Goal: Check status: Check status

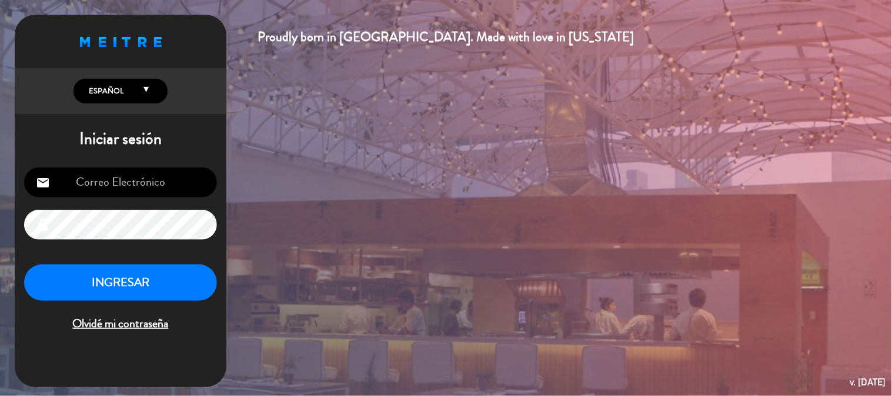
type input "[EMAIL_ADDRESS][DOMAIN_NAME]"
click at [166, 280] on button "INGRESAR" at bounding box center [120, 283] width 193 height 37
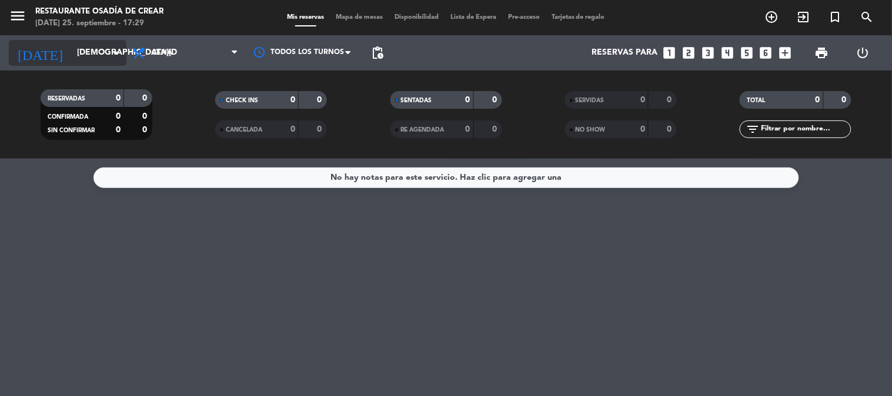
click at [87, 49] on input "[DEMOGRAPHIC_DATA][DATE]" at bounding box center [127, 52] width 112 height 21
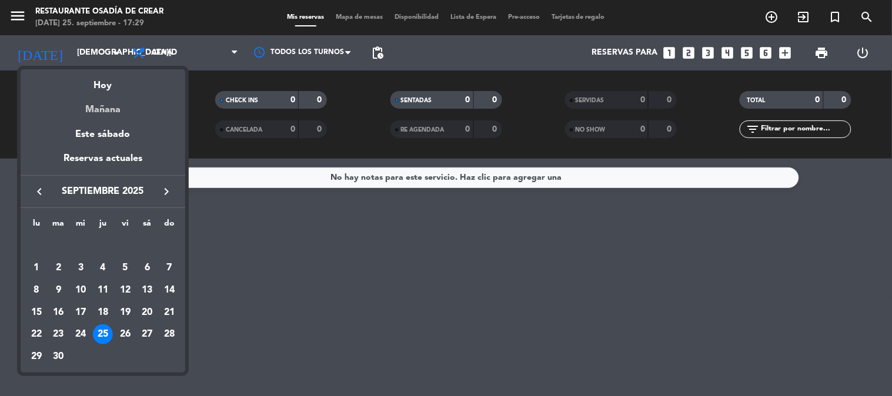
click at [115, 110] on div "Mañana" at bounding box center [103, 105] width 165 height 24
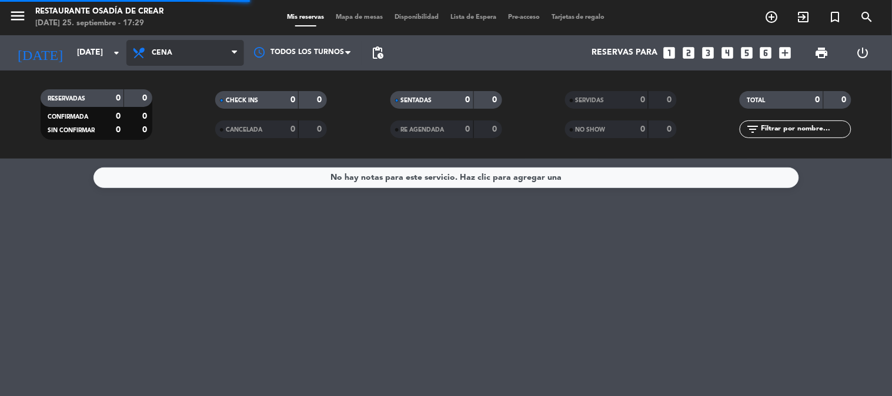
click at [146, 48] on icon at bounding box center [140, 53] width 17 height 14
click at [161, 126] on filter-checkbox "RESERVADAS 0 0 CONFIRMADA 0 0 SIN CONFIRMAR 0 0" at bounding box center [96, 114] width 175 height 51
click at [168, 57] on span "Cena" at bounding box center [185, 53] width 118 height 26
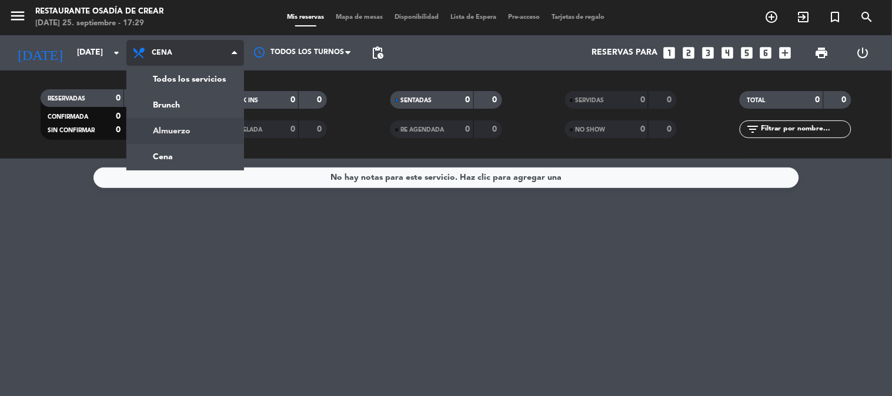
click at [177, 129] on div "menu Restaurante Osadía de Crear [DATE] 25. septiembre - 17:29 Mis reservas Map…" at bounding box center [446, 79] width 892 height 159
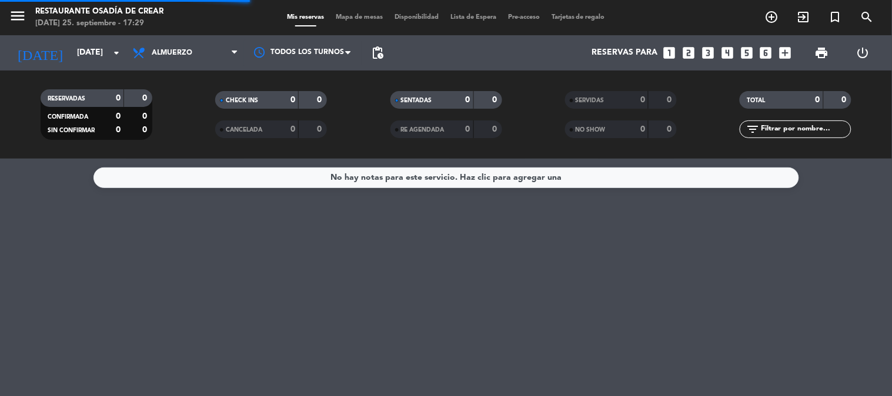
click at [14, 16] on icon "menu" at bounding box center [18, 16] width 18 height 18
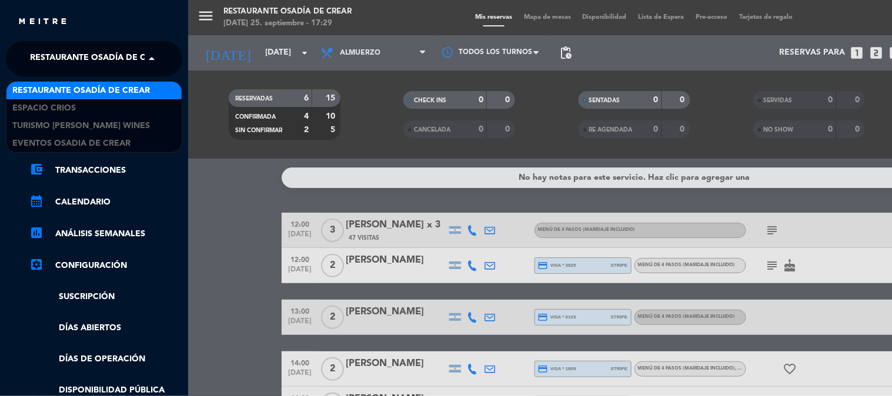
click at [113, 56] on span "Restaurante Osadía de Crear" at bounding box center [99, 58] width 138 height 25
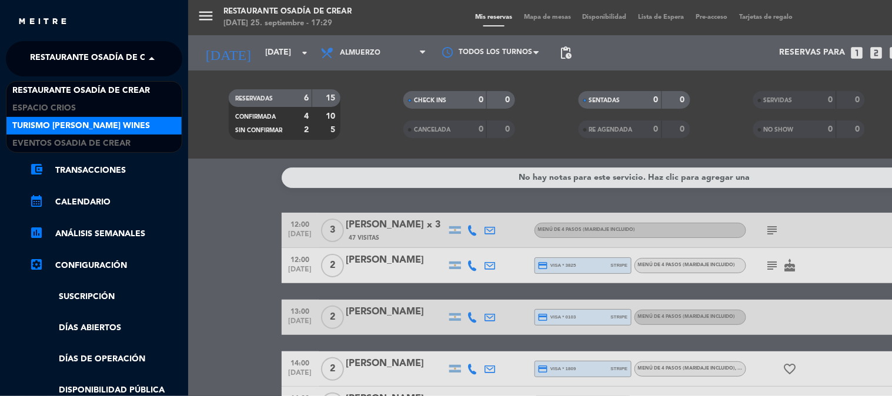
click at [114, 126] on span "Turismo [PERSON_NAME] Wines" at bounding box center [81, 126] width 138 height 14
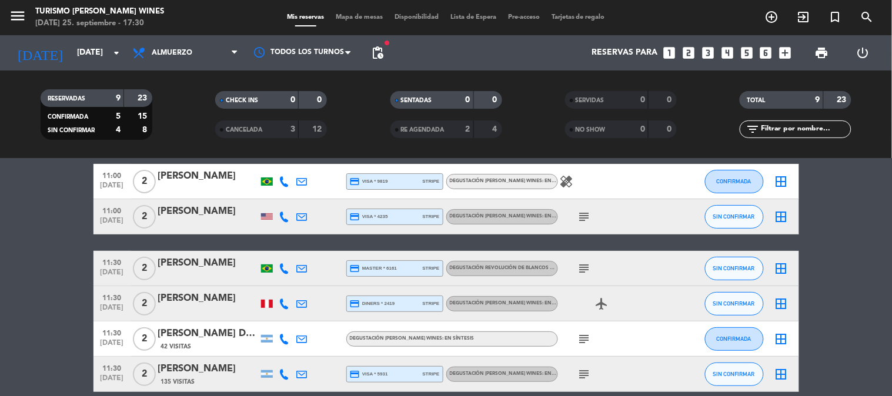
scroll to position [29, 0]
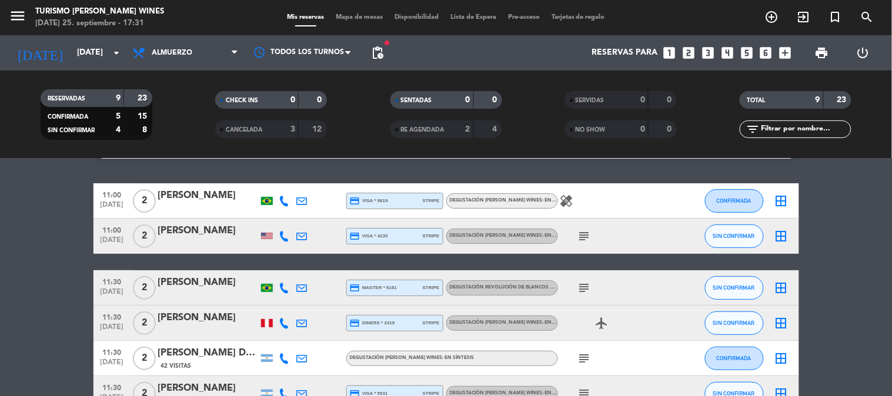
click at [28, 19] on span "menu" at bounding box center [22, 18] width 26 height 28
click at [20, 8] on icon "menu" at bounding box center [18, 16] width 18 height 18
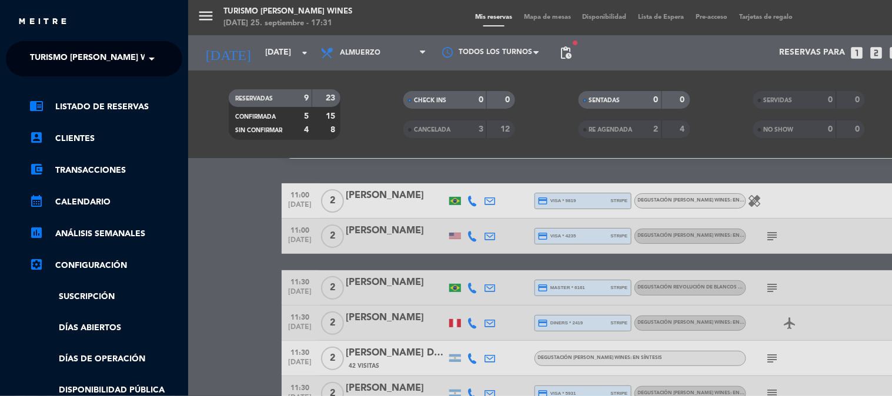
click at [73, 53] on span "Turismo [PERSON_NAME] Wines" at bounding box center [99, 58] width 138 height 25
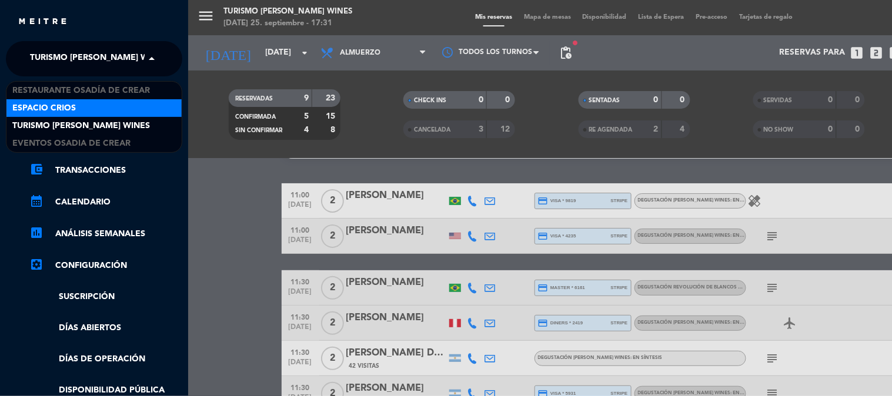
click at [82, 108] on div "Espacio Crios" at bounding box center [93, 108] width 175 height 18
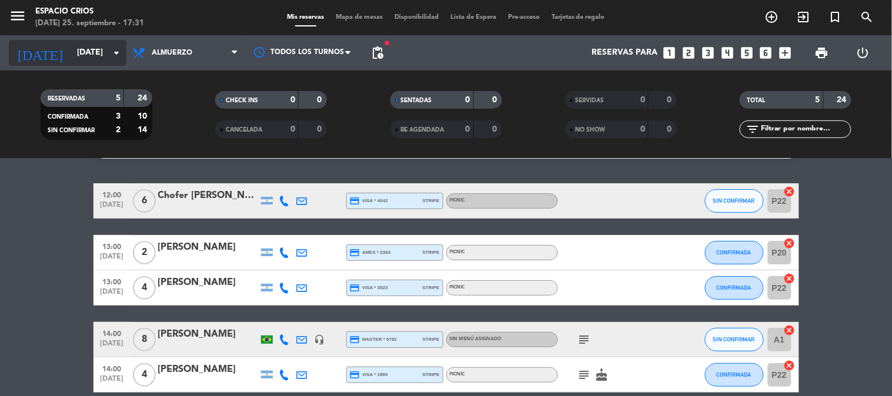
click at [74, 51] on input "[DATE]" at bounding box center [127, 52] width 112 height 21
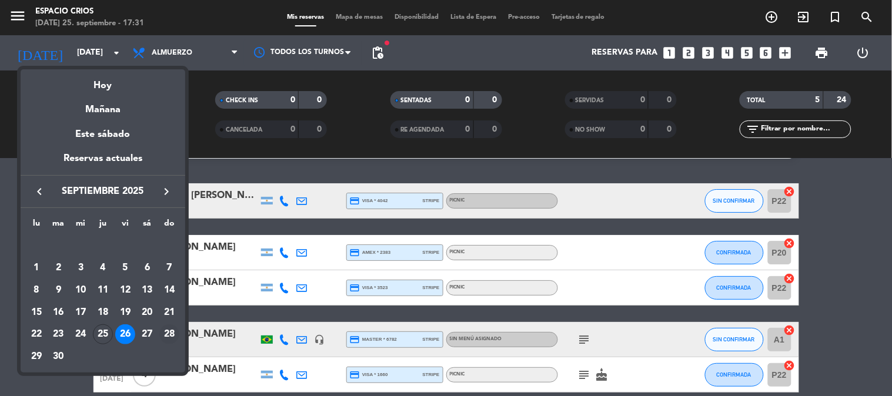
click at [162, 336] on div "28" at bounding box center [169, 335] width 20 height 20
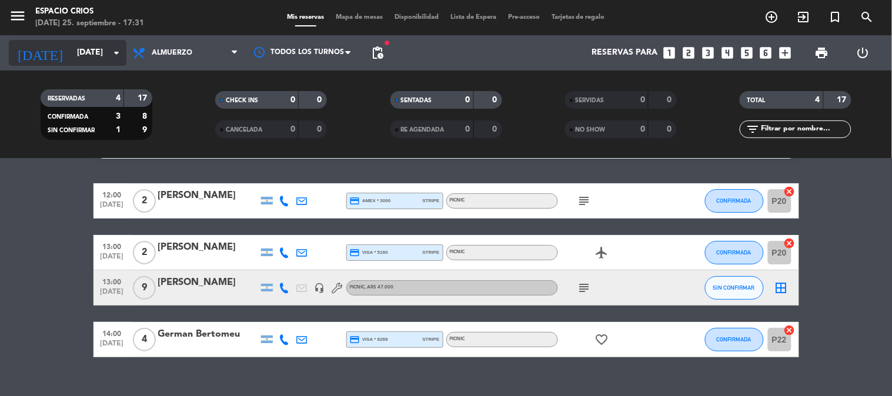
click at [71, 47] on input "[DATE]" at bounding box center [127, 52] width 112 height 21
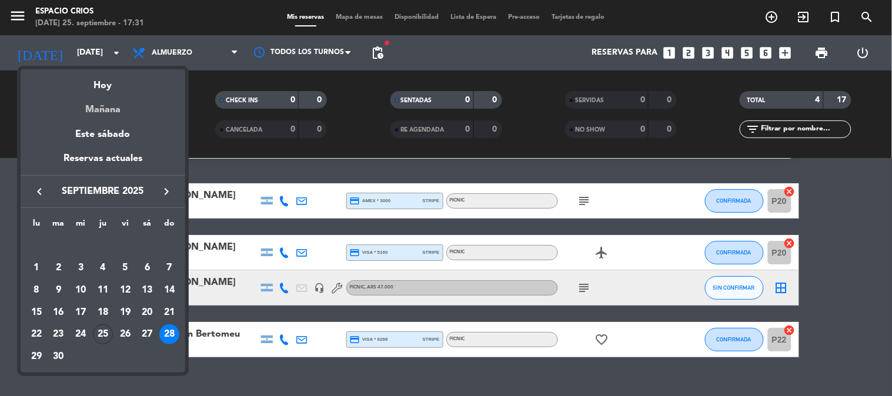
click at [102, 107] on div "Mañana" at bounding box center [103, 105] width 165 height 24
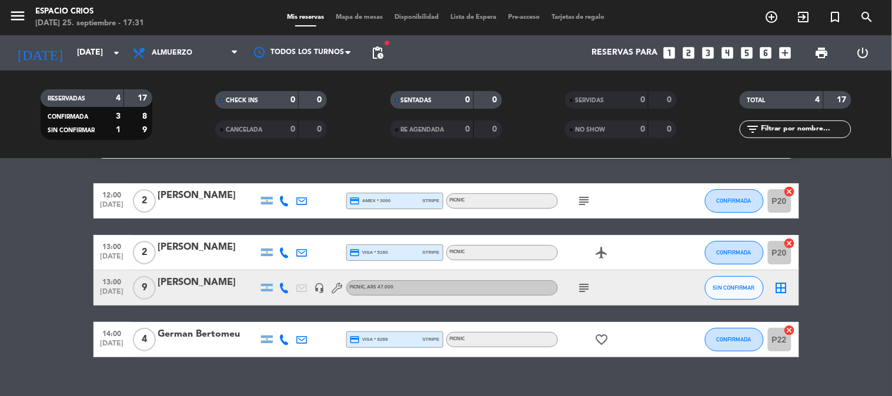
type input "[DATE]"
click at [15, 19] on icon "menu" at bounding box center [18, 16] width 18 height 18
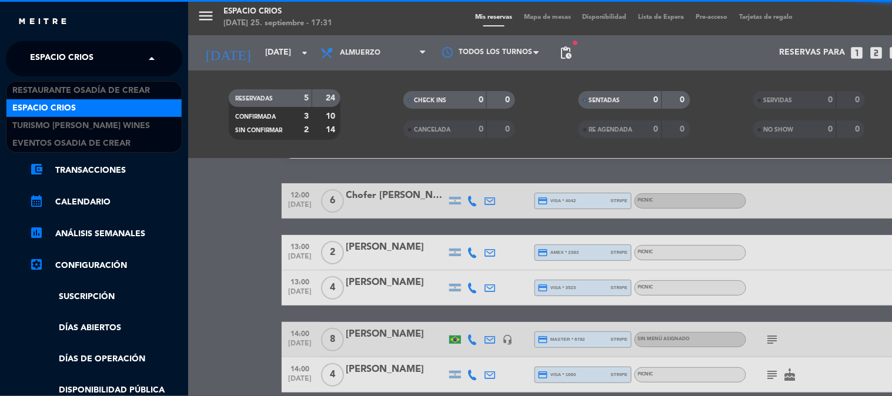
click at [85, 57] on span "Espacio Crios" at bounding box center [62, 58] width 64 height 25
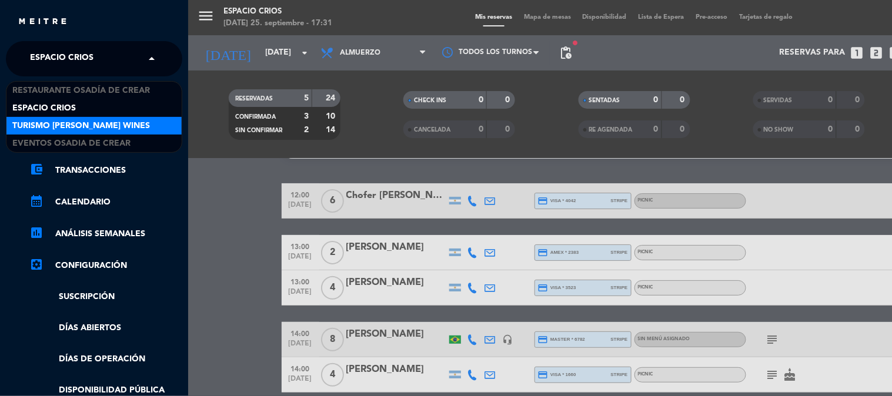
click at [91, 125] on span "Turismo [PERSON_NAME] Wines" at bounding box center [81, 126] width 138 height 14
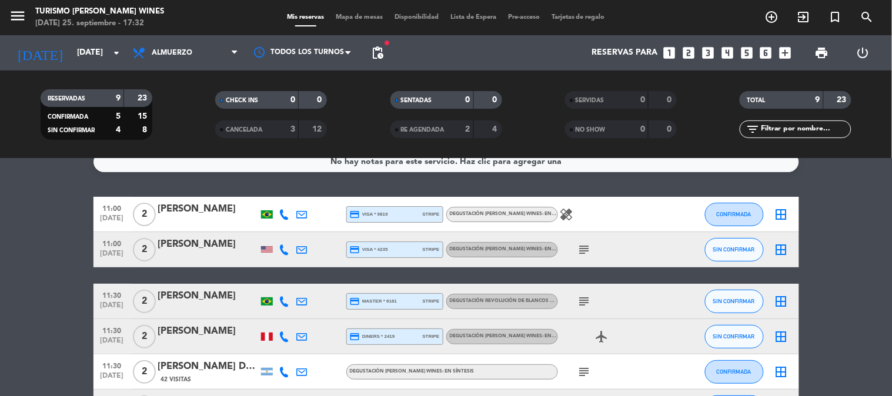
scroll to position [0, 0]
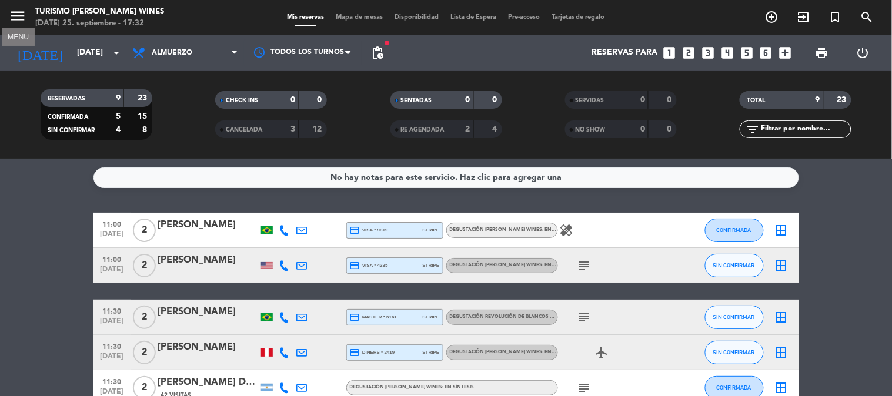
click at [19, 24] on icon "menu" at bounding box center [18, 16] width 18 height 18
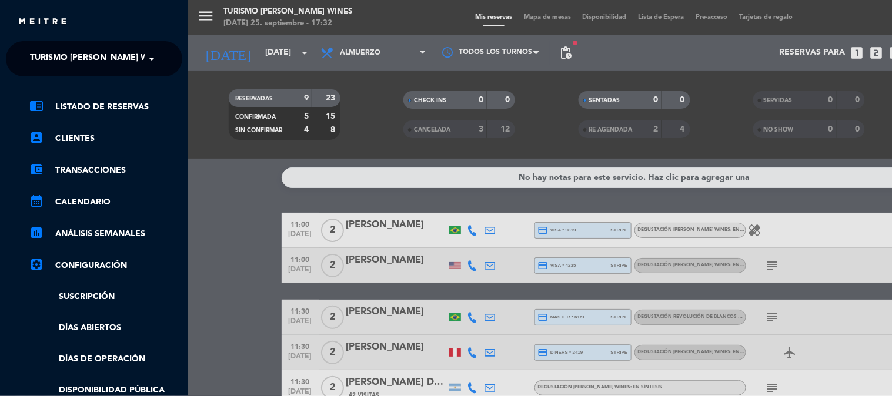
click at [80, 65] on span "Turismo [PERSON_NAME] Wines" at bounding box center [99, 58] width 138 height 25
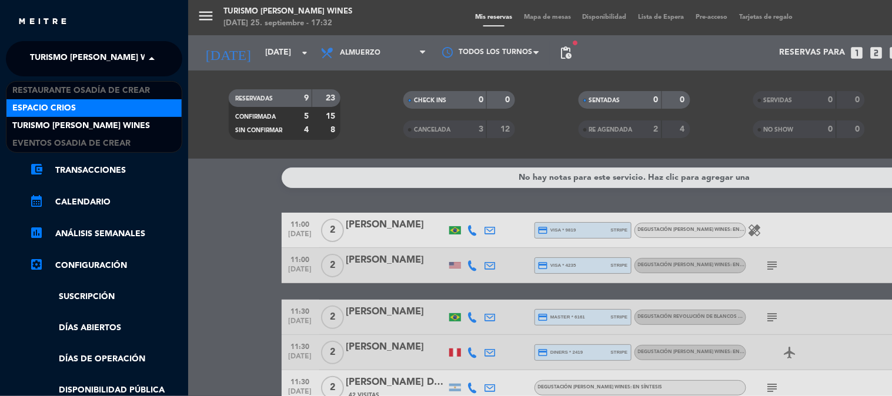
click at [101, 111] on div "Espacio Crios" at bounding box center [93, 108] width 175 height 18
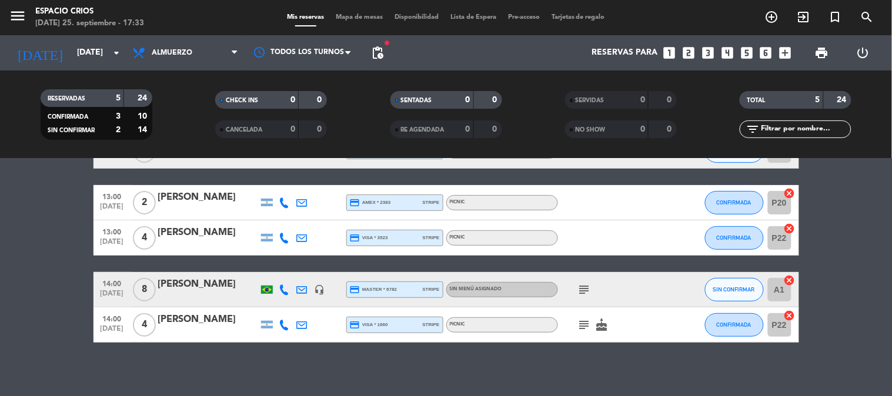
scroll to position [84, 0]
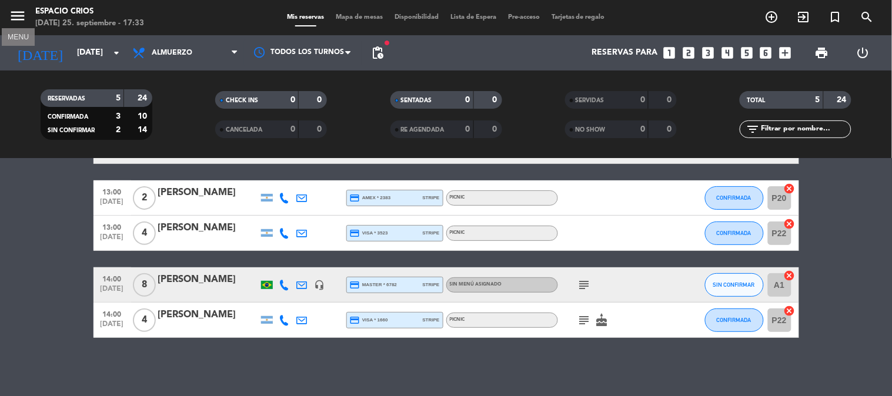
click at [20, 13] on icon "menu" at bounding box center [18, 16] width 18 height 18
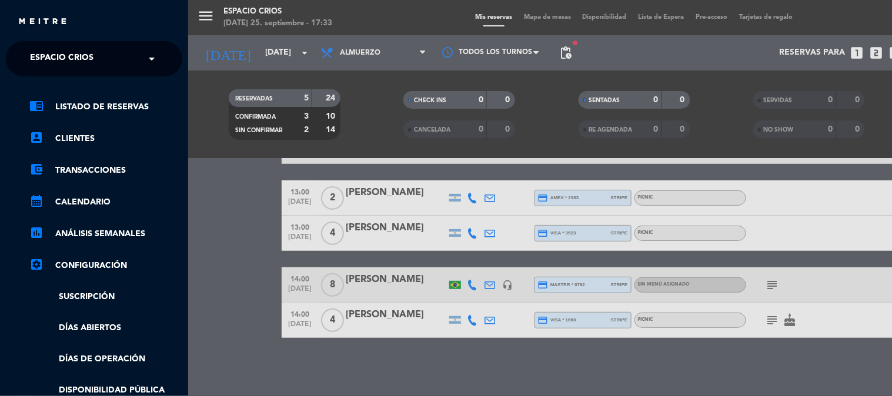
click at [59, 73] on ng-select "× Espacio Crios ×" at bounding box center [94, 58] width 176 height 35
click at [65, 58] on span "Espacio Crios" at bounding box center [62, 58] width 64 height 25
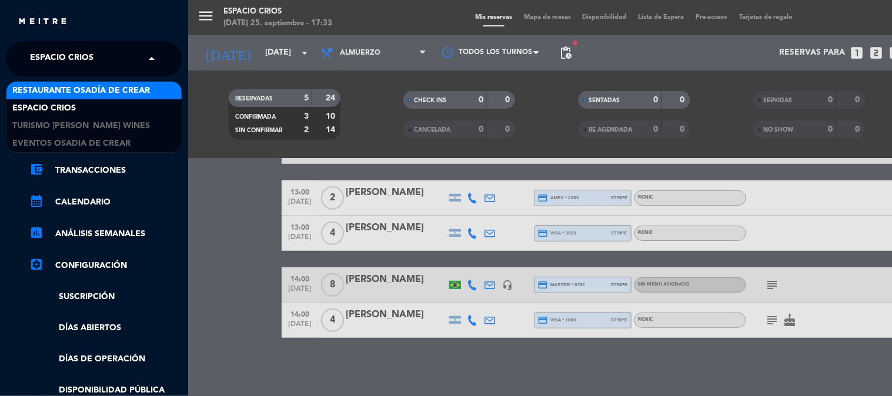
click at [113, 94] on span "Restaurante Osadía de Crear" at bounding box center [81, 91] width 138 height 14
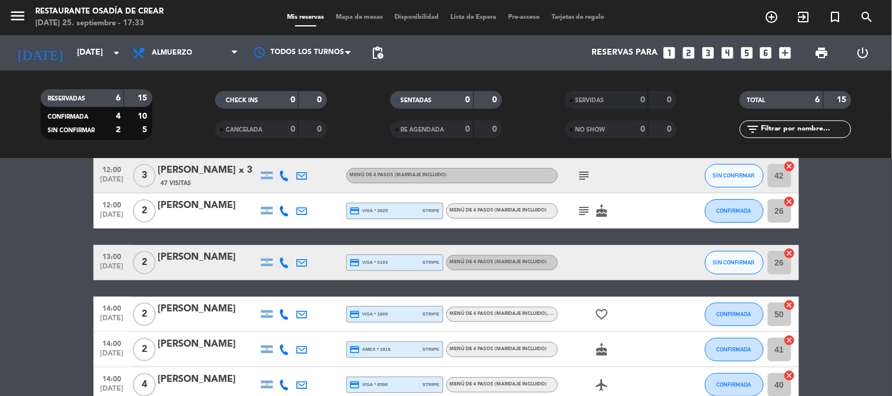
scroll to position [54, 0]
